Goal: Task Accomplishment & Management: Manage account settings

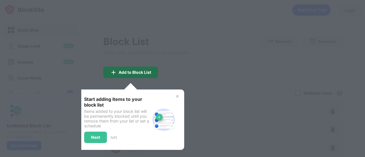
click at [141, 72] on div "Add to Block List" at bounding box center [135, 72] width 32 height 5
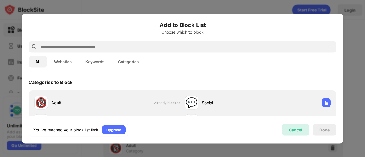
click at [295, 131] on div "Cancel" at bounding box center [295, 129] width 13 height 5
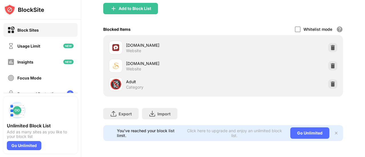
scroll to position [68, 0]
click at [330, 63] on img at bounding box center [333, 66] width 6 height 6
click at [330, 45] on img at bounding box center [333, 48] width 6 height 6
